Goal: Transaction & Acquisition: Purchase product/service

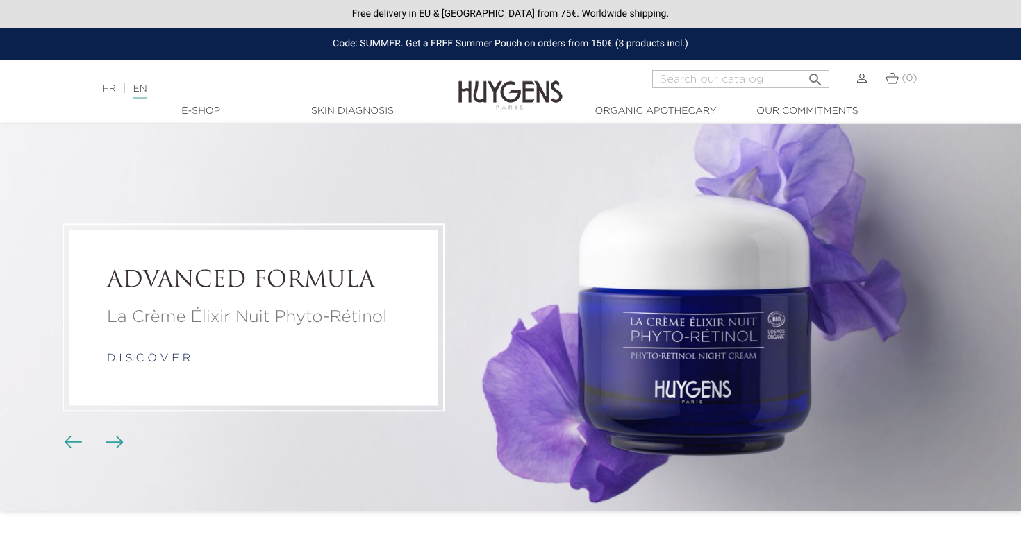
click at [892, 81] on img at bounding box center [891, 78] width 13 height 12
click at [902, 76] on span "(0)" at bounding box center [908, 79] width 15 height 10
click at [351, 108] on link "Skin Diagnosis" at bounding box center [352, 111] width 139 height 15
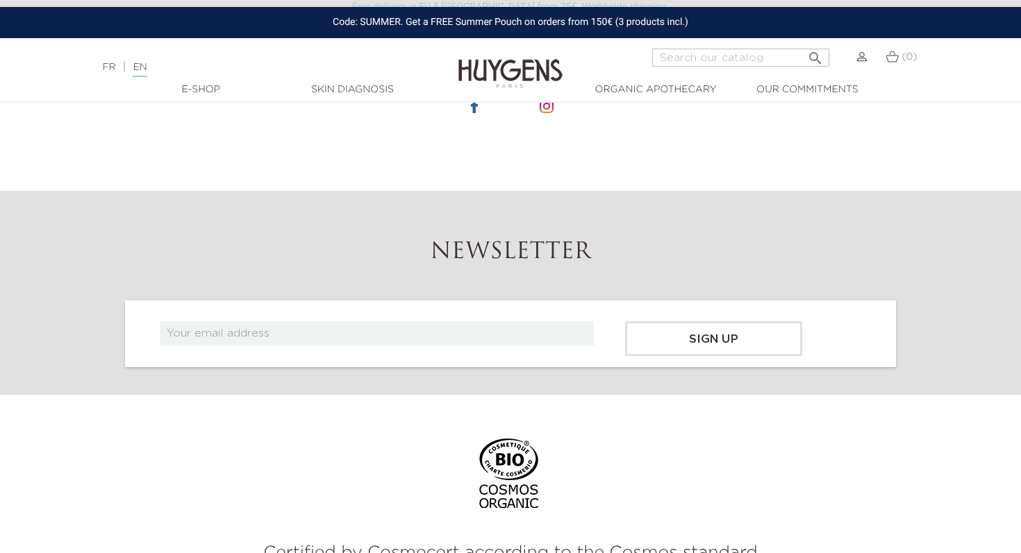
scroll to position [494, 0]
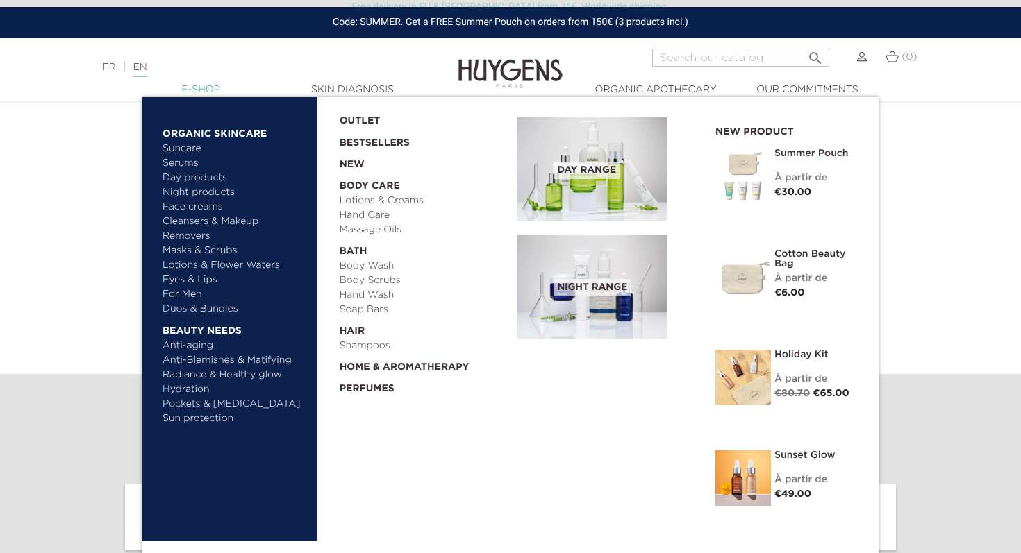
click at [201, 87] on link "  E-Shop" at bounding box center [200, 90] width 139 height 15
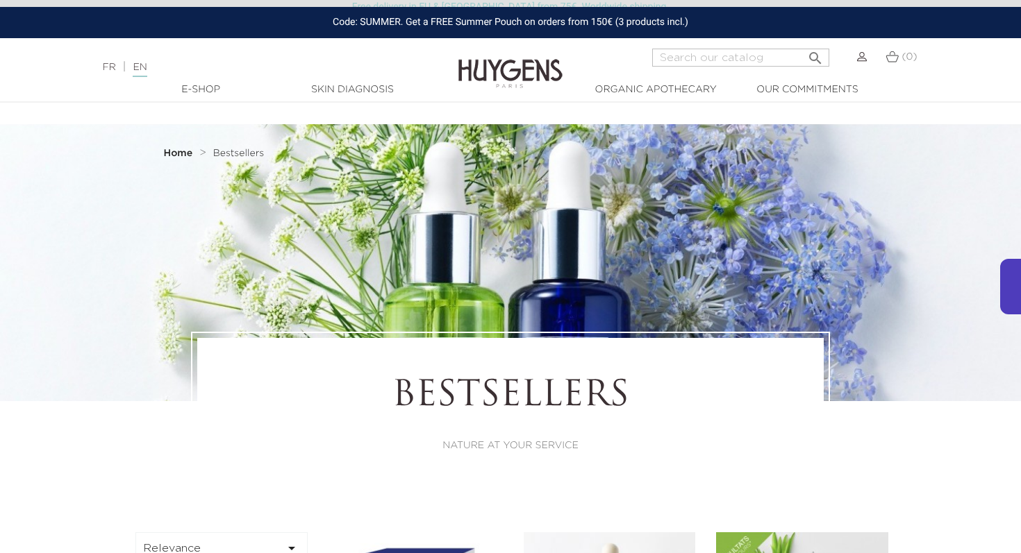
scroll to position [457, 0]
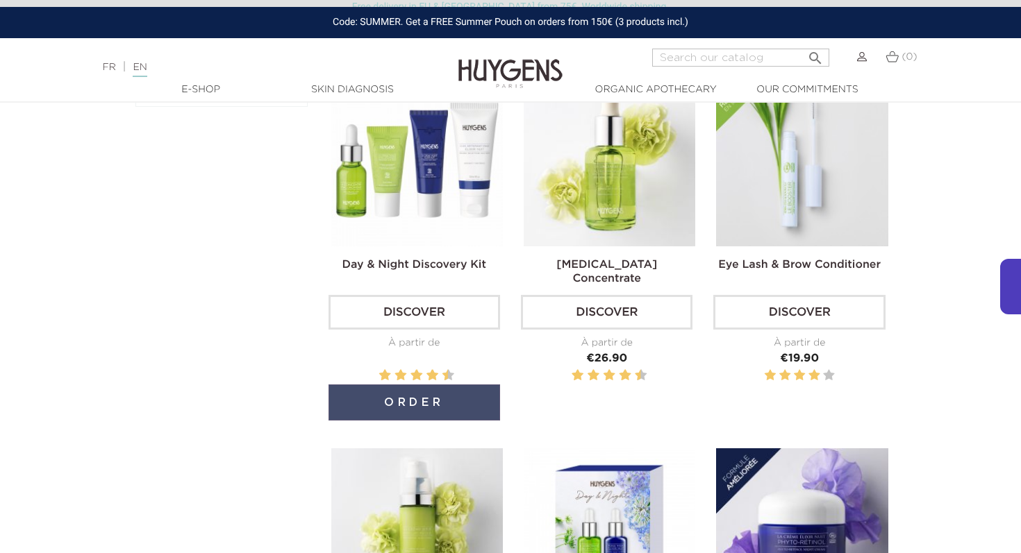
click at [445, 401] on button "Order" at bounding box center [413, 403] width 171 height 36
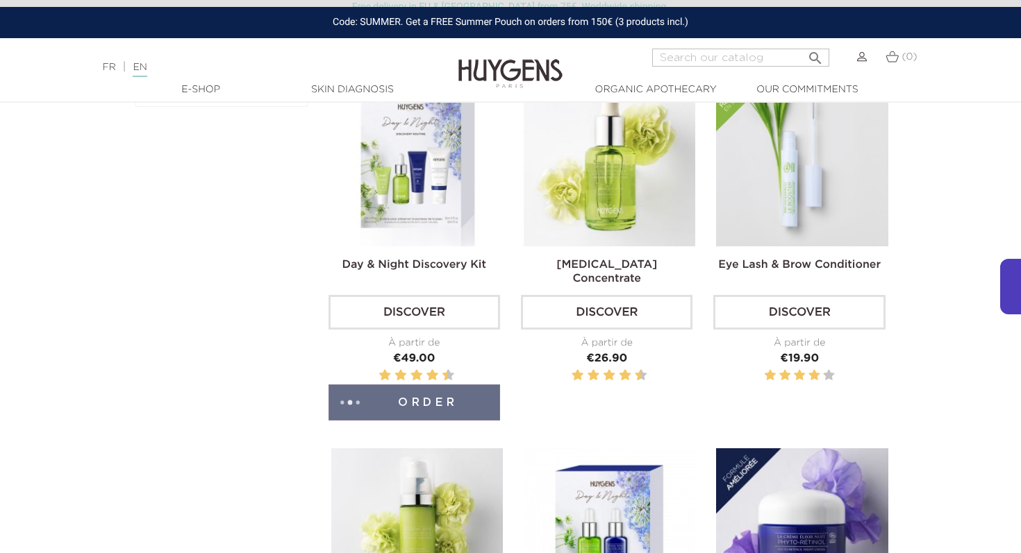
click at [893, 62] on img at bounding box center [891, 57] width 13 height 12
click at [898, 57] on div "(0)" at bounding box center [901, 57] width 32 height 17
